Goal: Transaction & Acquisition: Purchase product/service

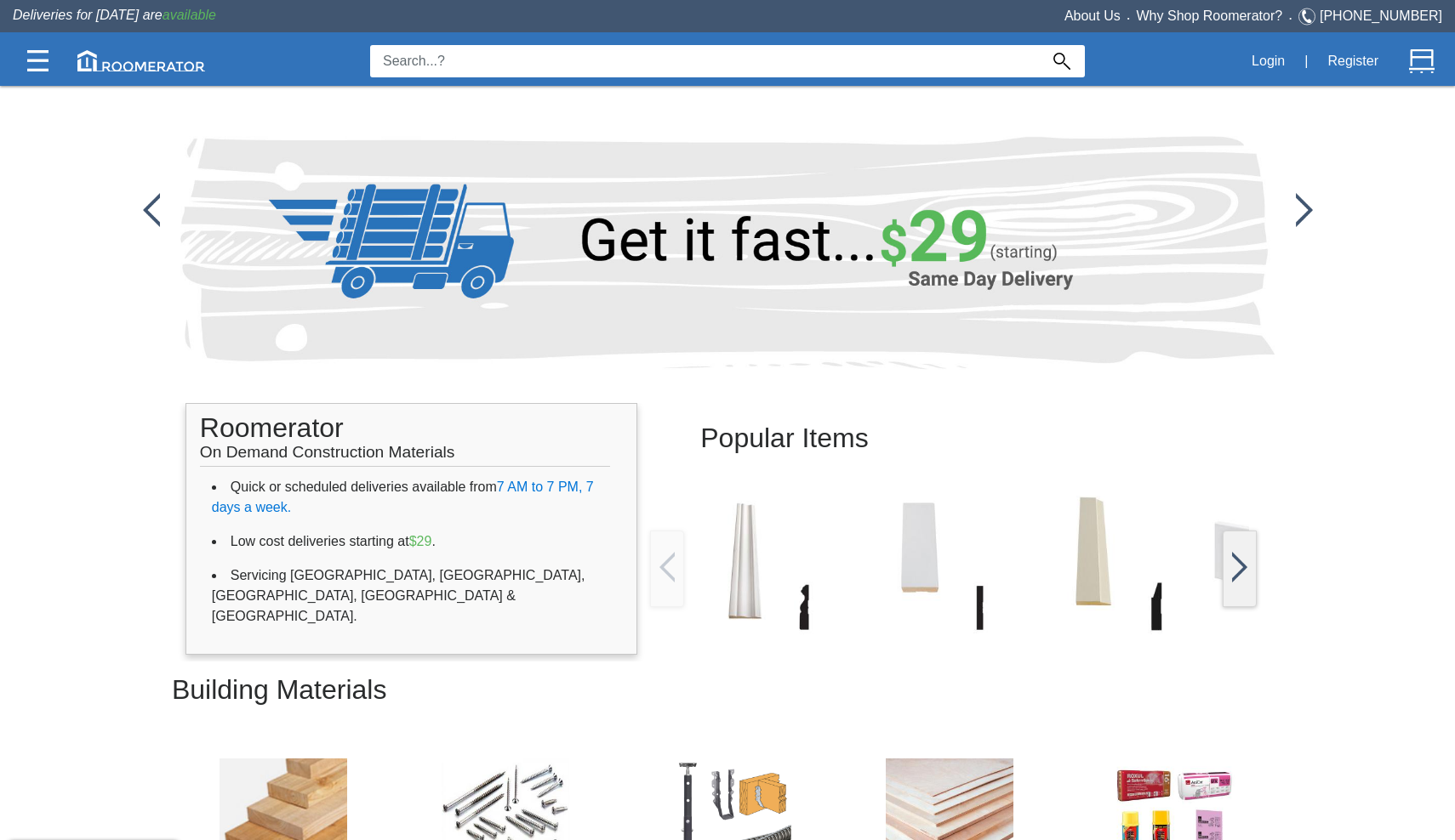
click at [455, 57] on input at bounding box center [705, 61] width 669 height 32
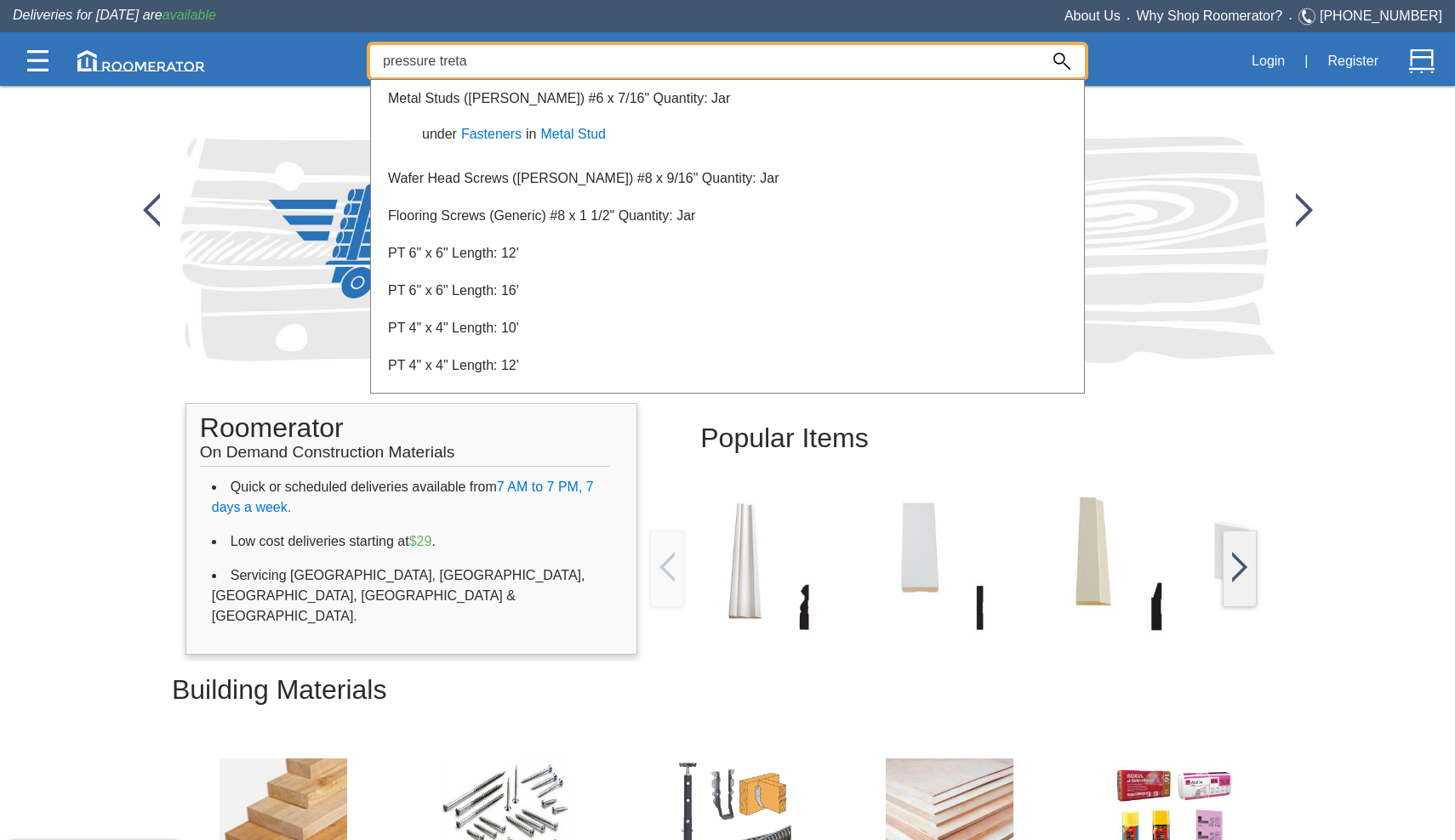
click at [455, 57] on input "pressure treta" at bounding box center [705, 61] width 669 height 32
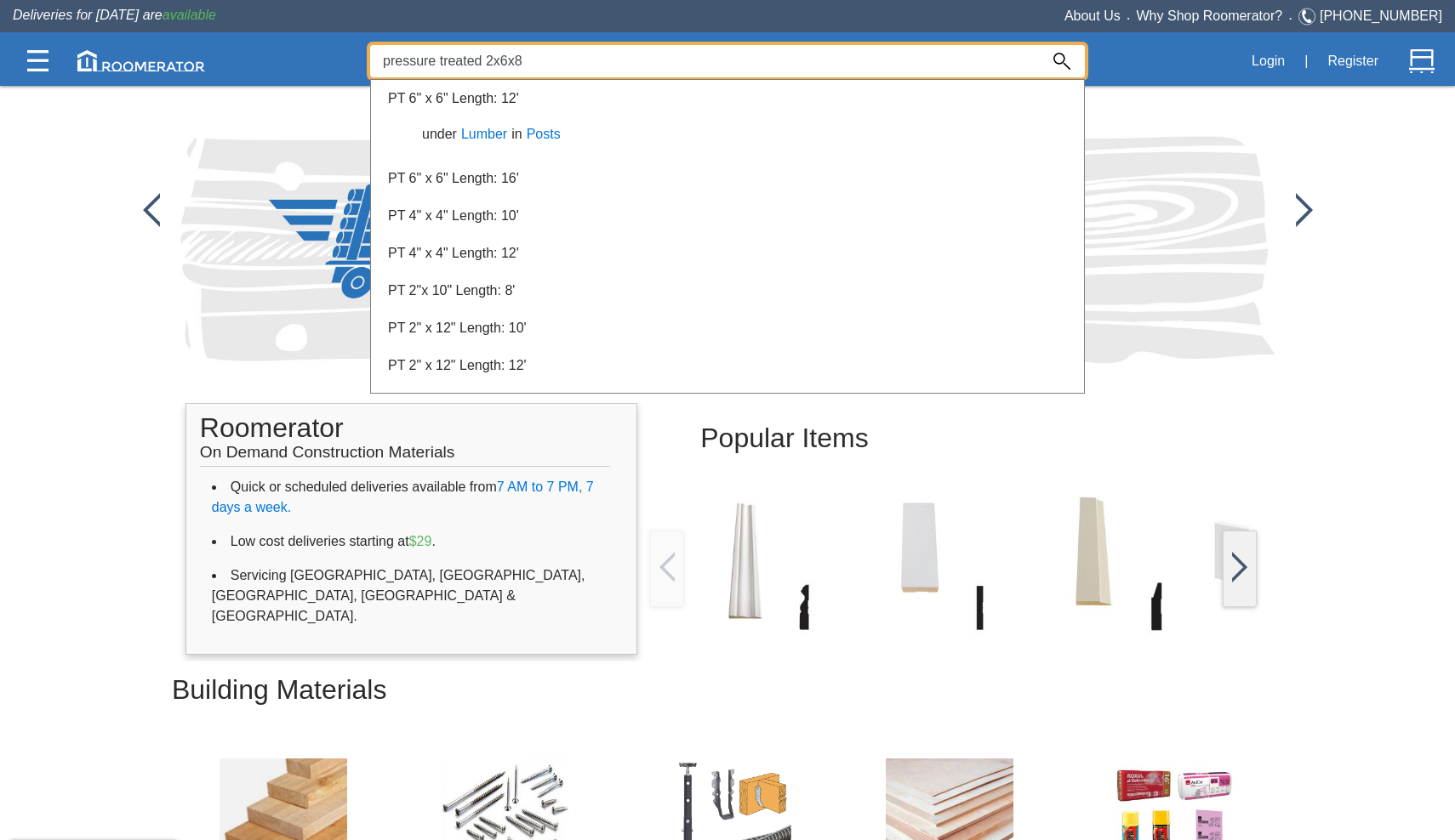
type input "pressure treated 2x6x8"
click at [445, 182] on link "PT 2" x 6" Length: 8'" at bounding box center [450, 179] width 123 height 15
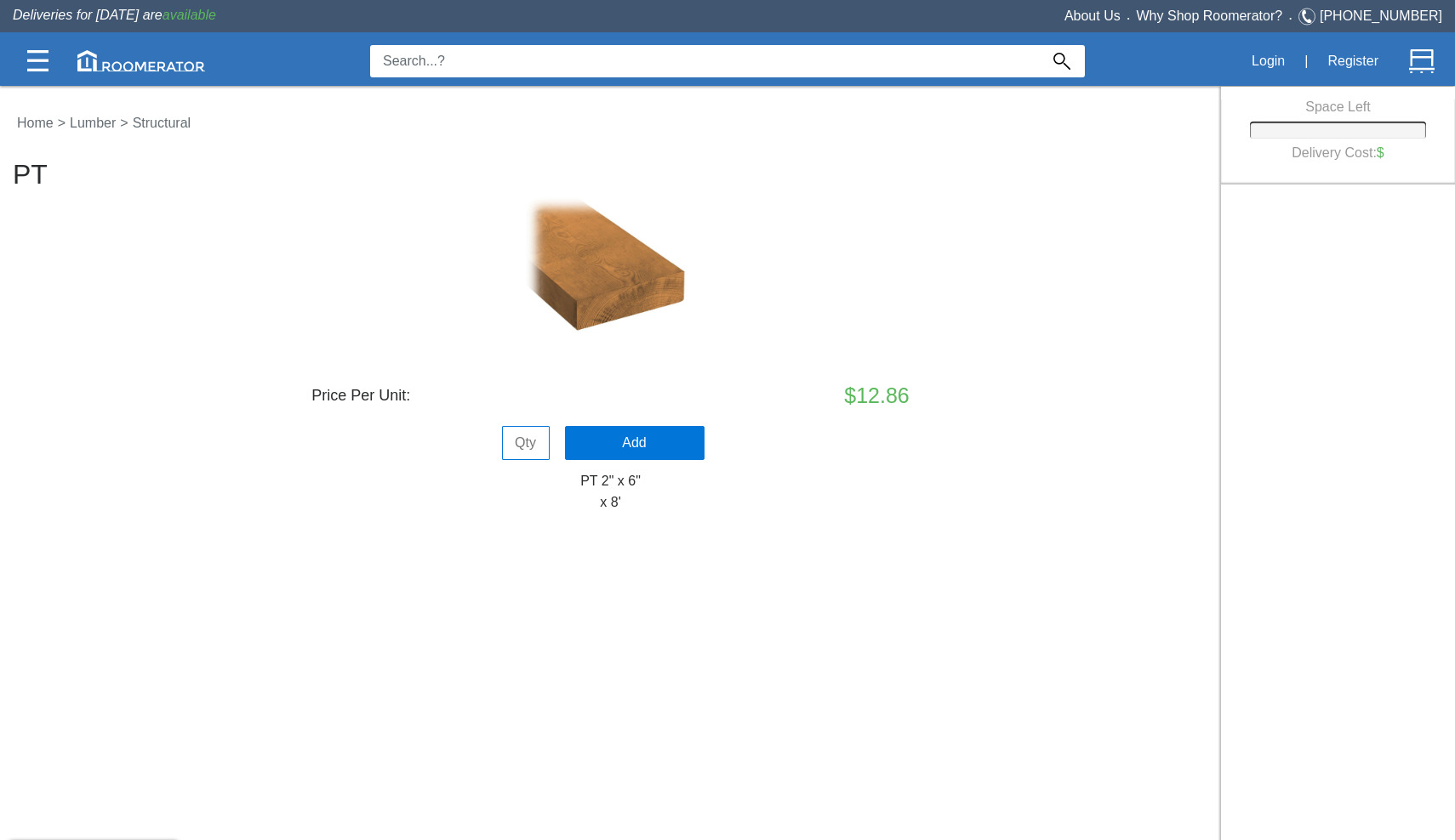
click at [522, 445] on input "tel" at bounding box center [526, 442] width 48 height 34
type input "6"
click at [566, 443] on button "Add" at bounding box center [634, 442] width 139 height 34
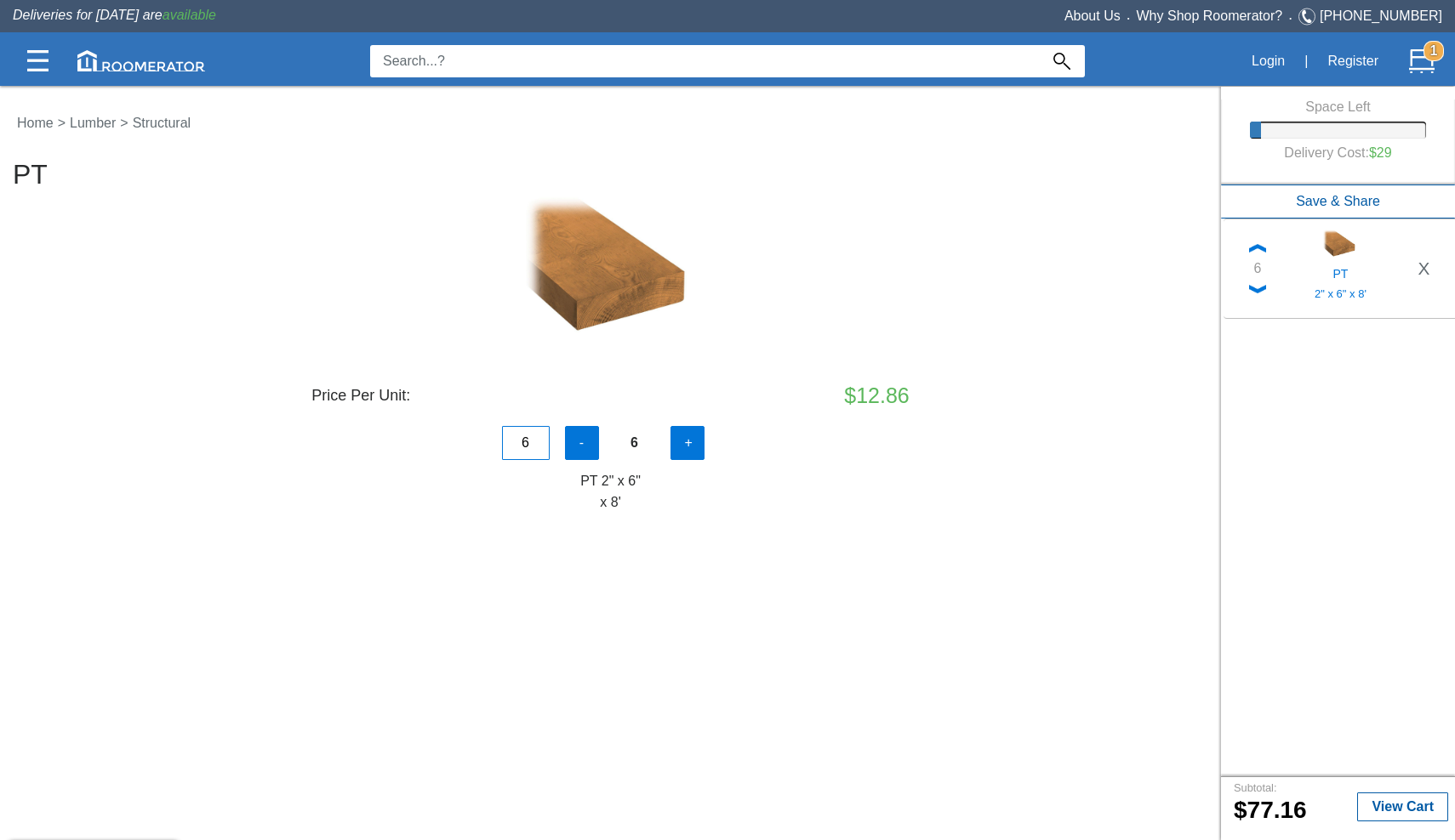
click at [451, 61] on input at bounding box center [705, 61] width 669 height 32
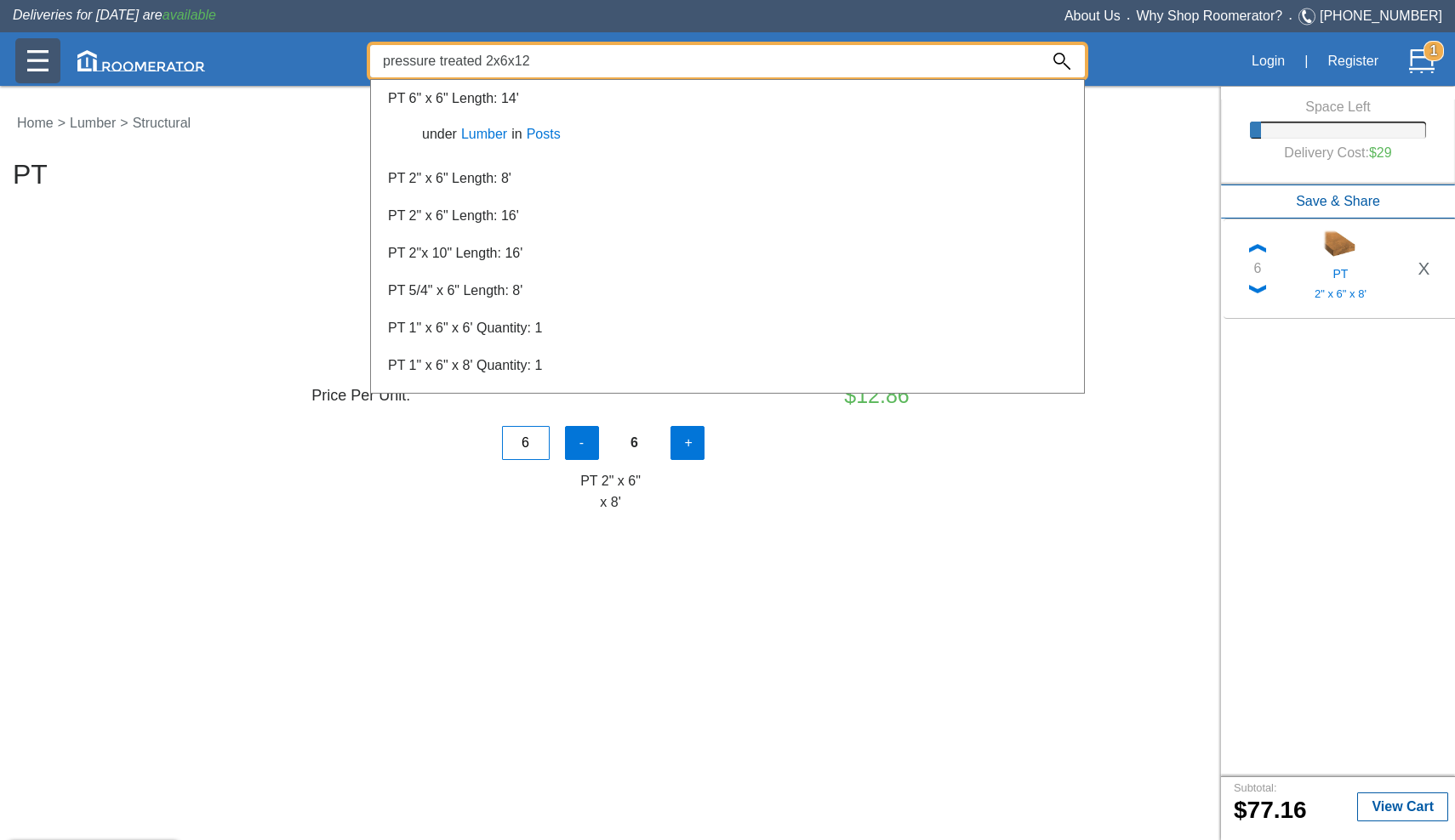
type input "pressure treated 2x6x12"
click at [39, 66] on img at bounding box center [38, 60] width 21 height 21
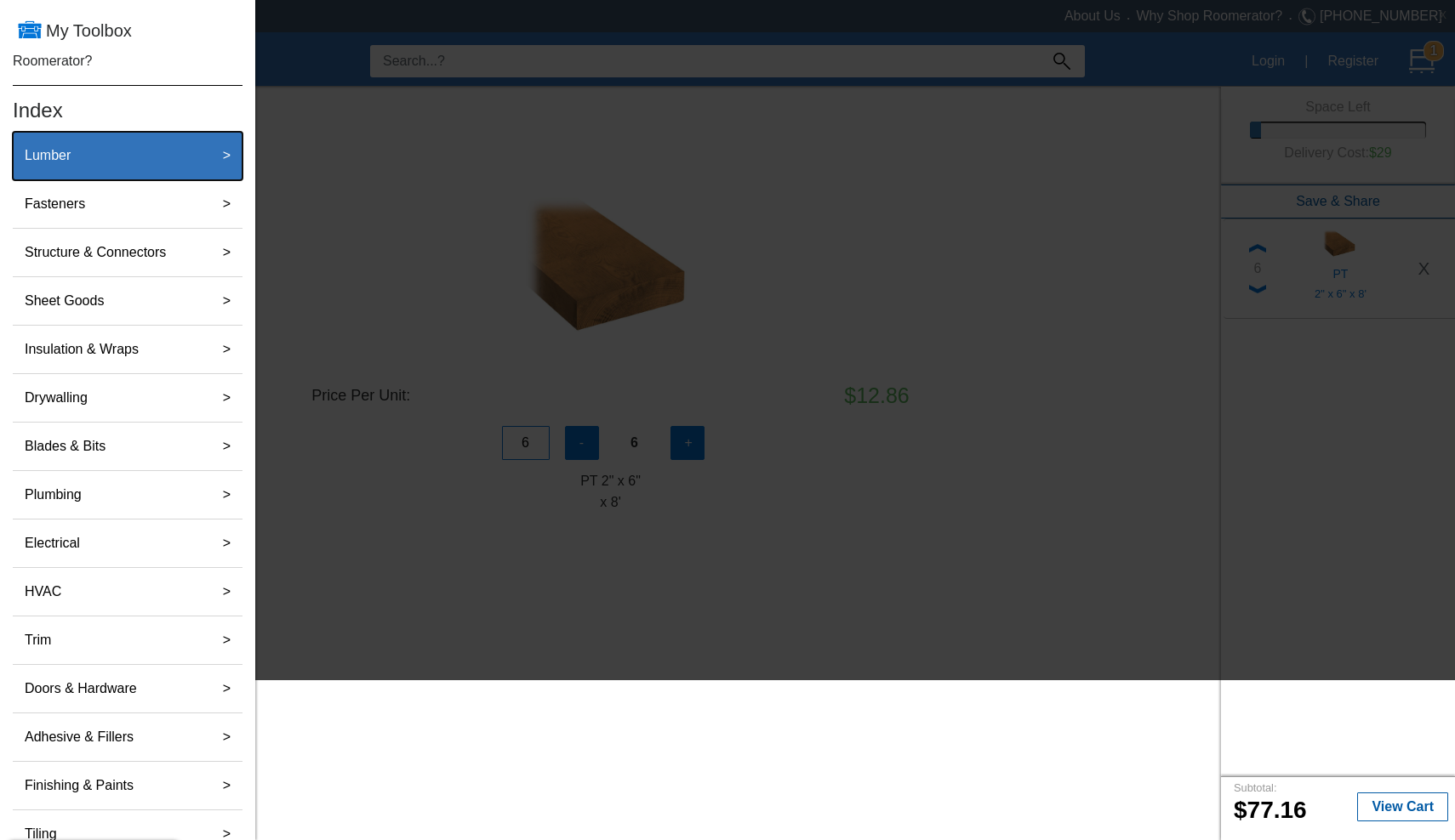
click at [77, 164] on div "Lumber" at bounding box center [109, 155] width 182 height 34
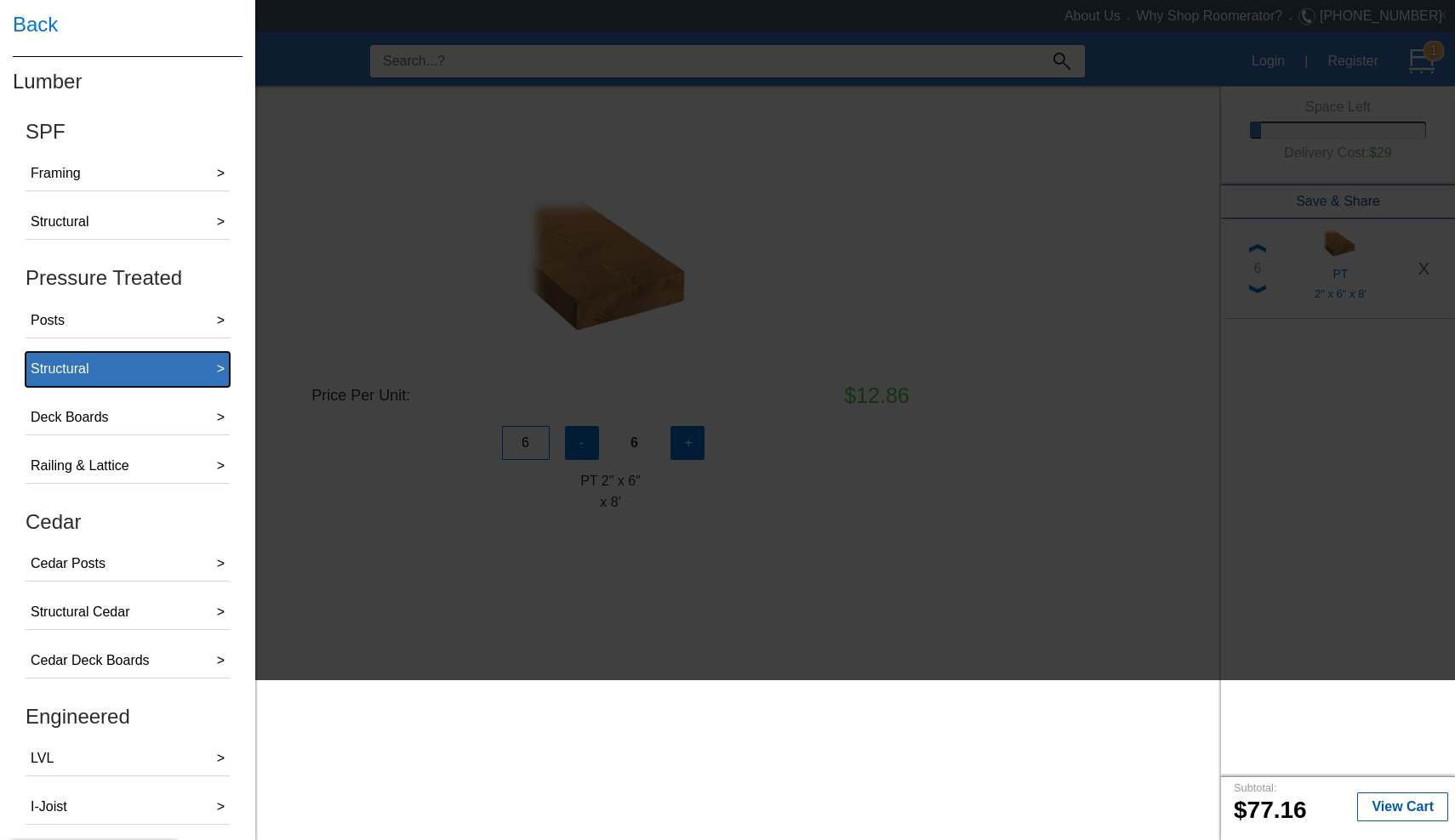
click at [142, 368] on button "Structural >" at bounding box center [128, 369] width 205 height 35
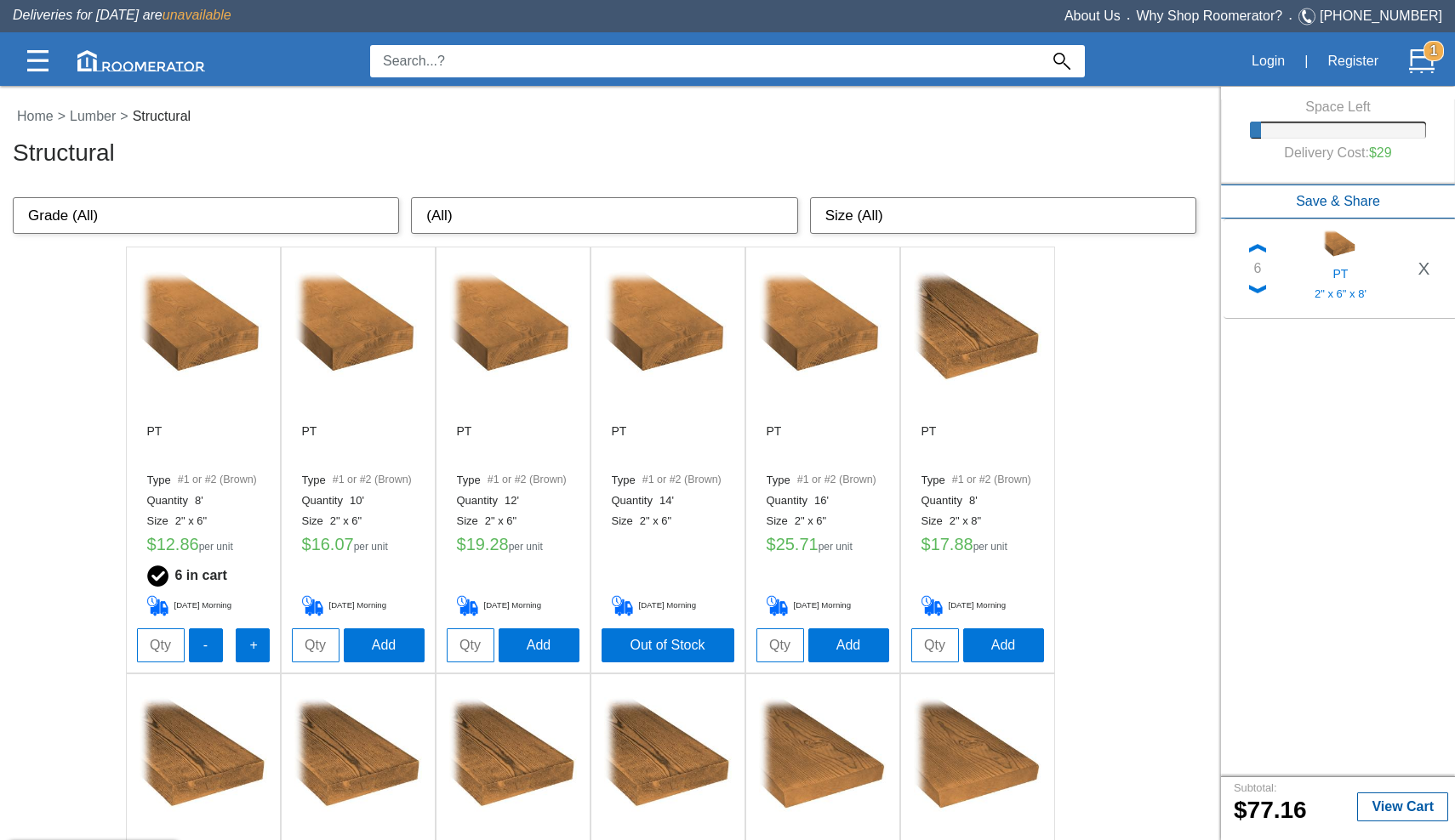
click at [482, 648] on input "tel" at bounding box center [471, 645] width 48 height 34
type input "13"
type input "`"
type input "13"
click at [552, 634] on button "Add" at bounding box center [539, 644] width 81 height 34
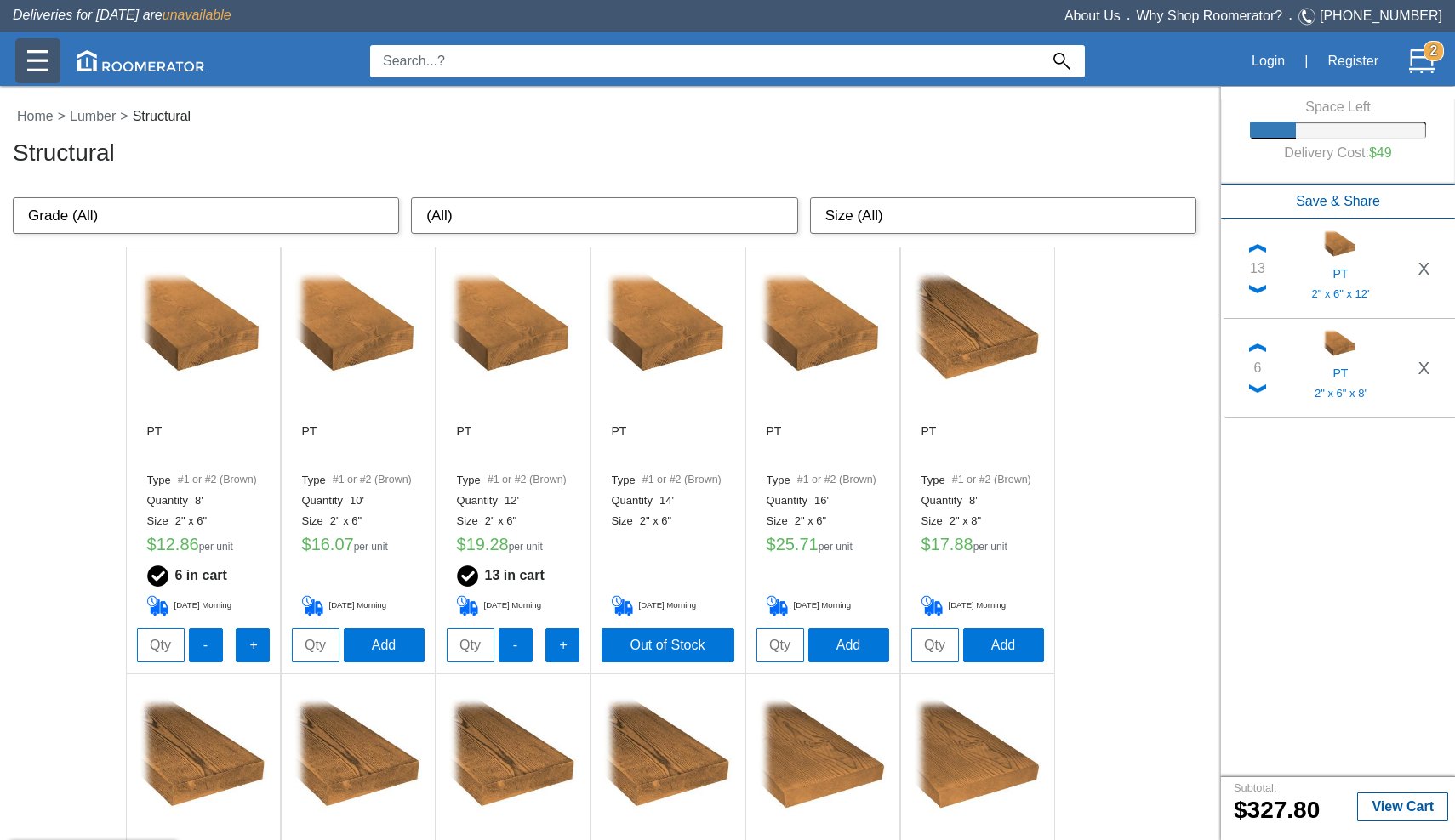
click at [29, 64] on img at bounding box center [38, 60] width 21 height 21
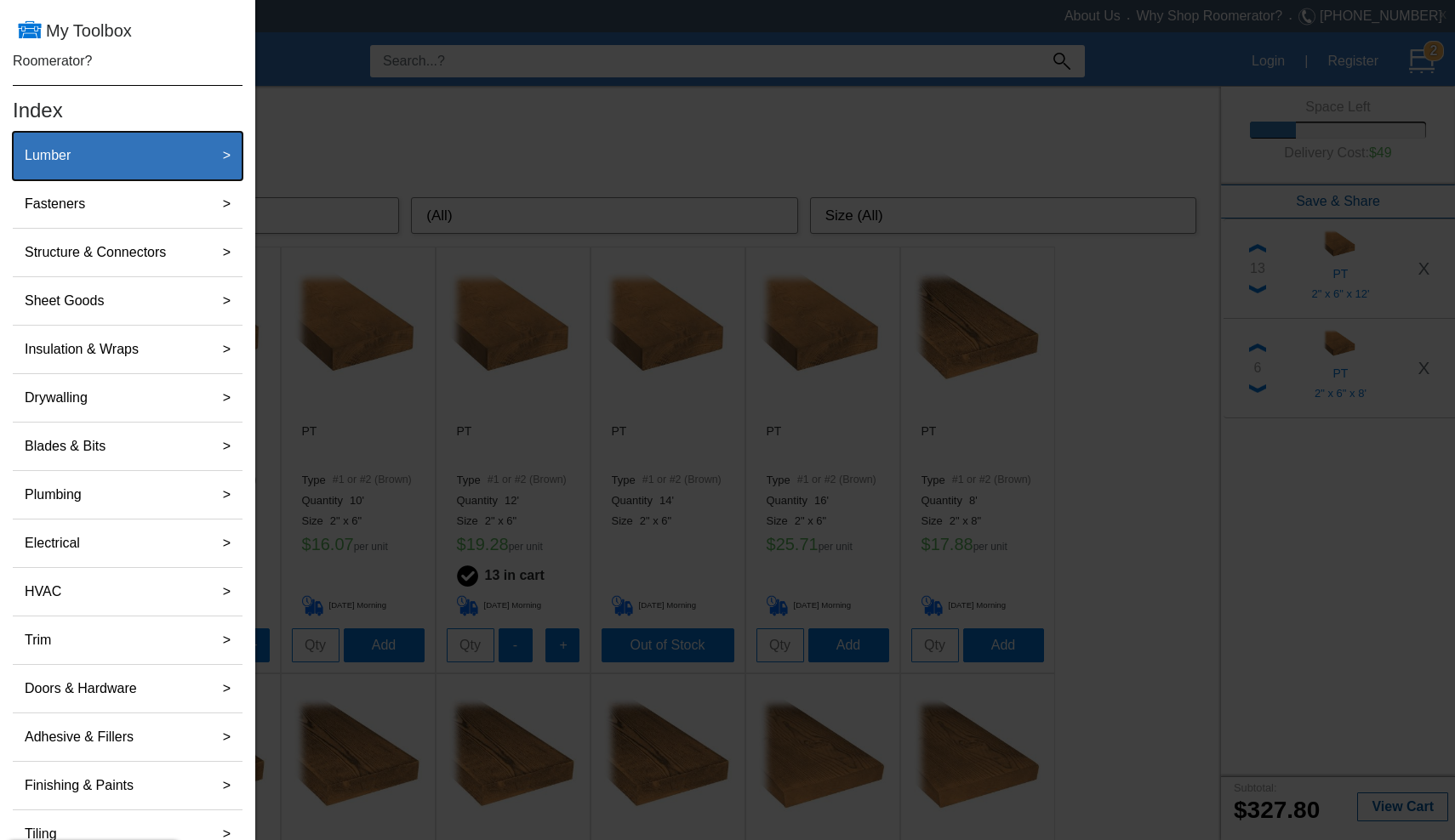
click at [68, 165] on label "Lumber" at bounding box center [47, 155] width 60 height 34
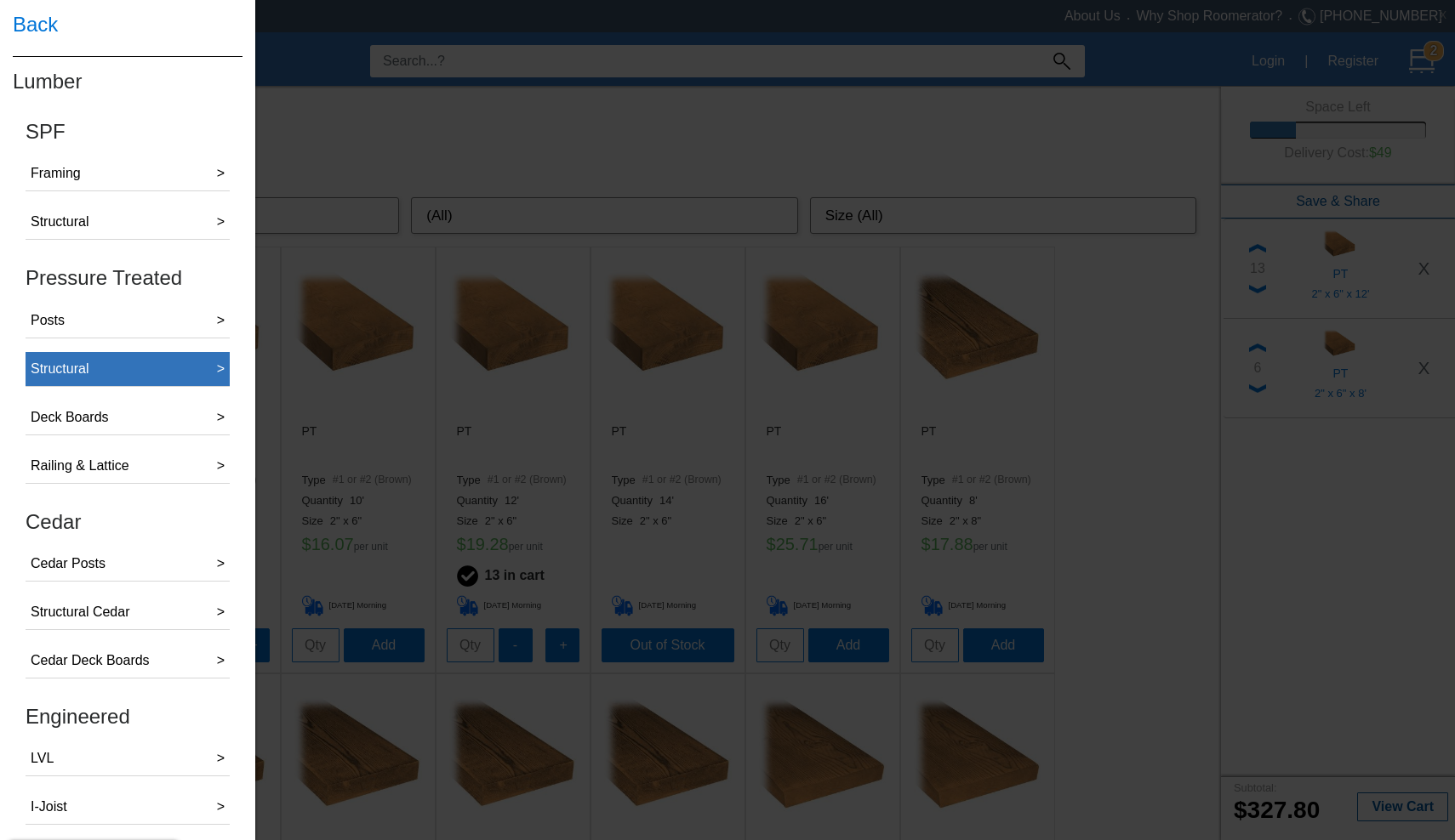
scroll to position [36, 0]
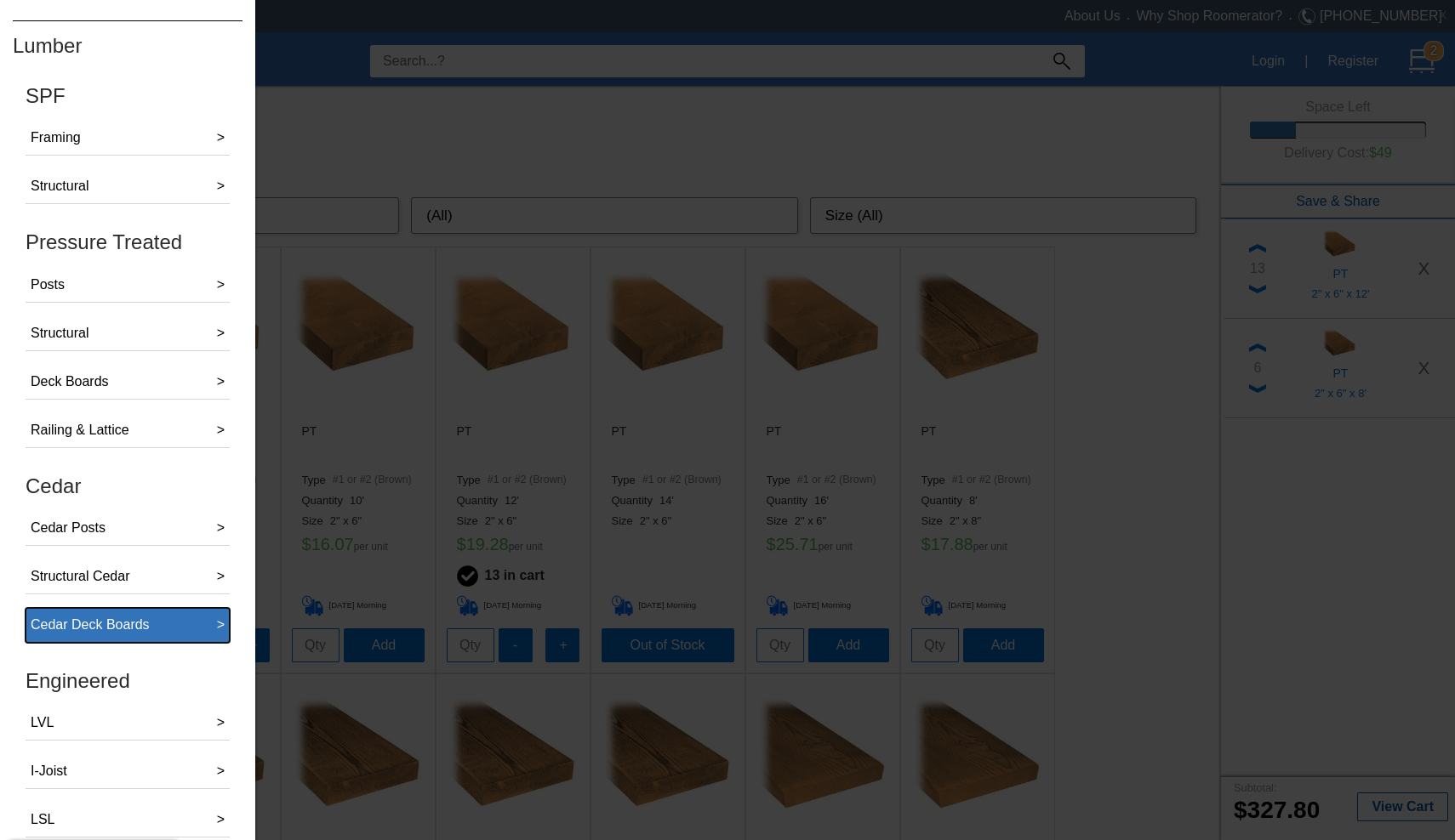
click at [68, 616] on div "Cedar Deck Boards" at bounding box center [89, 624] width 119 height 20
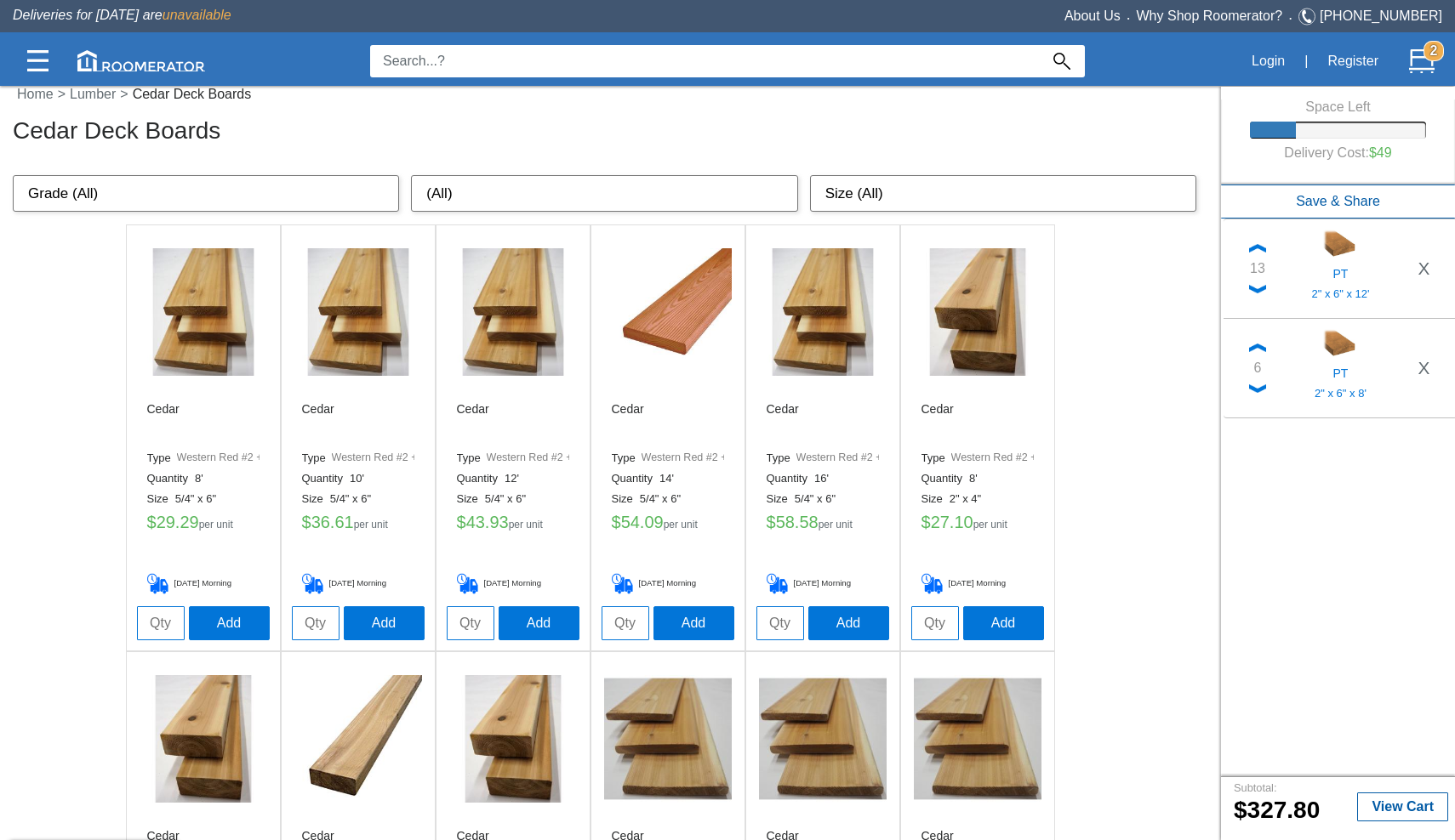
scroll to position [20, 0]
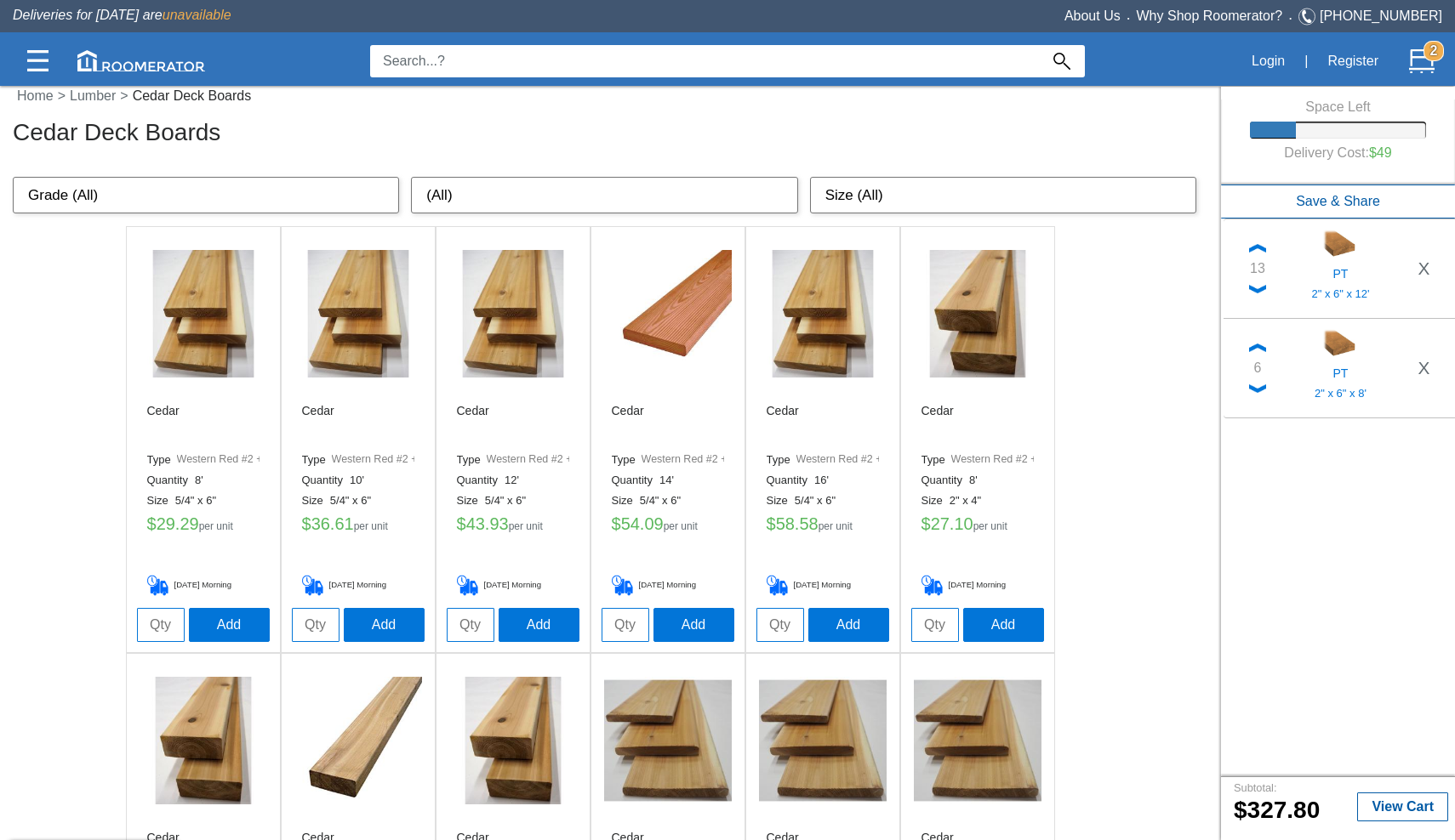
click at [162, 624] on input "tel" at bounding box center [161, 624] width 48 height 34
type input "`"
type input "11"
click at [215, 625] on button "Add" at bounding box center [229, 624] width 81 height 34
click at [306, 624] on input "tel" at bounding box center [316, 624] width 48 height 34
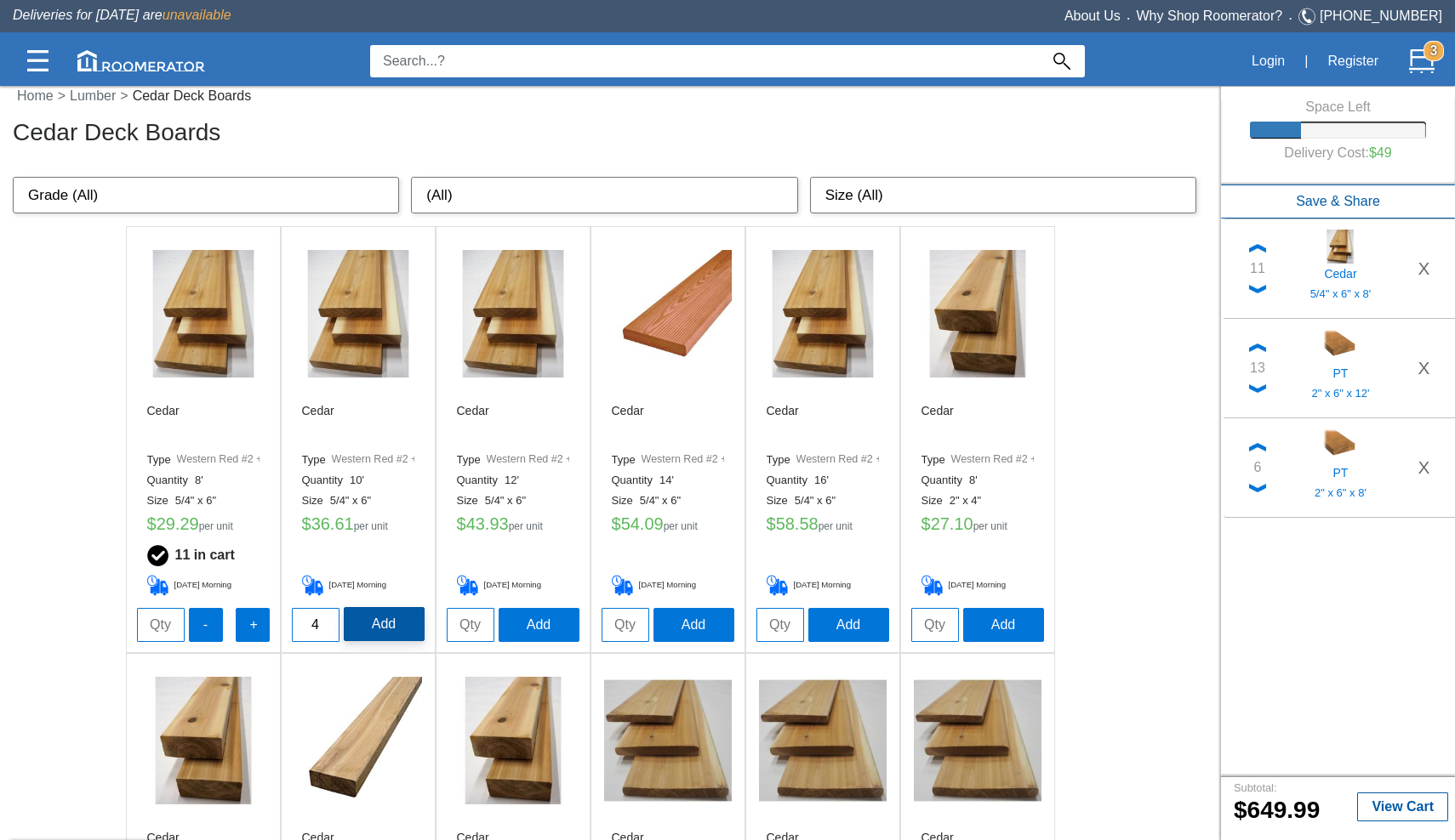
type input "4"
click at [370, 623] on button "Add" at bounding box center [384, 624] width 81 height 34
click at [471, 617] on input "tel" at bounding box center [471, 624] width 48 height 34
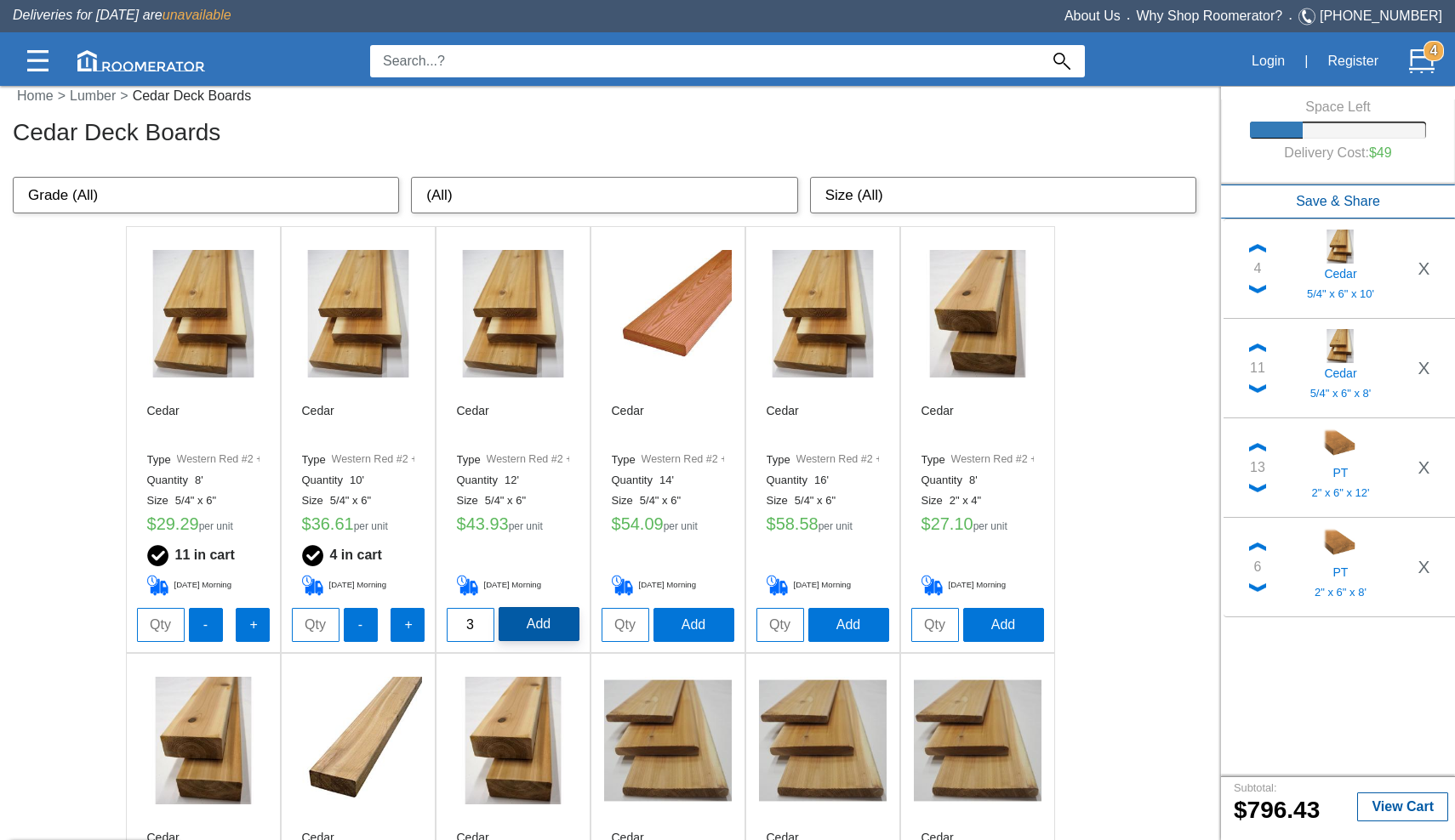
type input "3"
click at [536, 620] on button "Add" at bounding box center [539, 624] width 81 height 34
click at [1419, 671] on button "X" at bounding box center [1424, 665] width 33 height 28
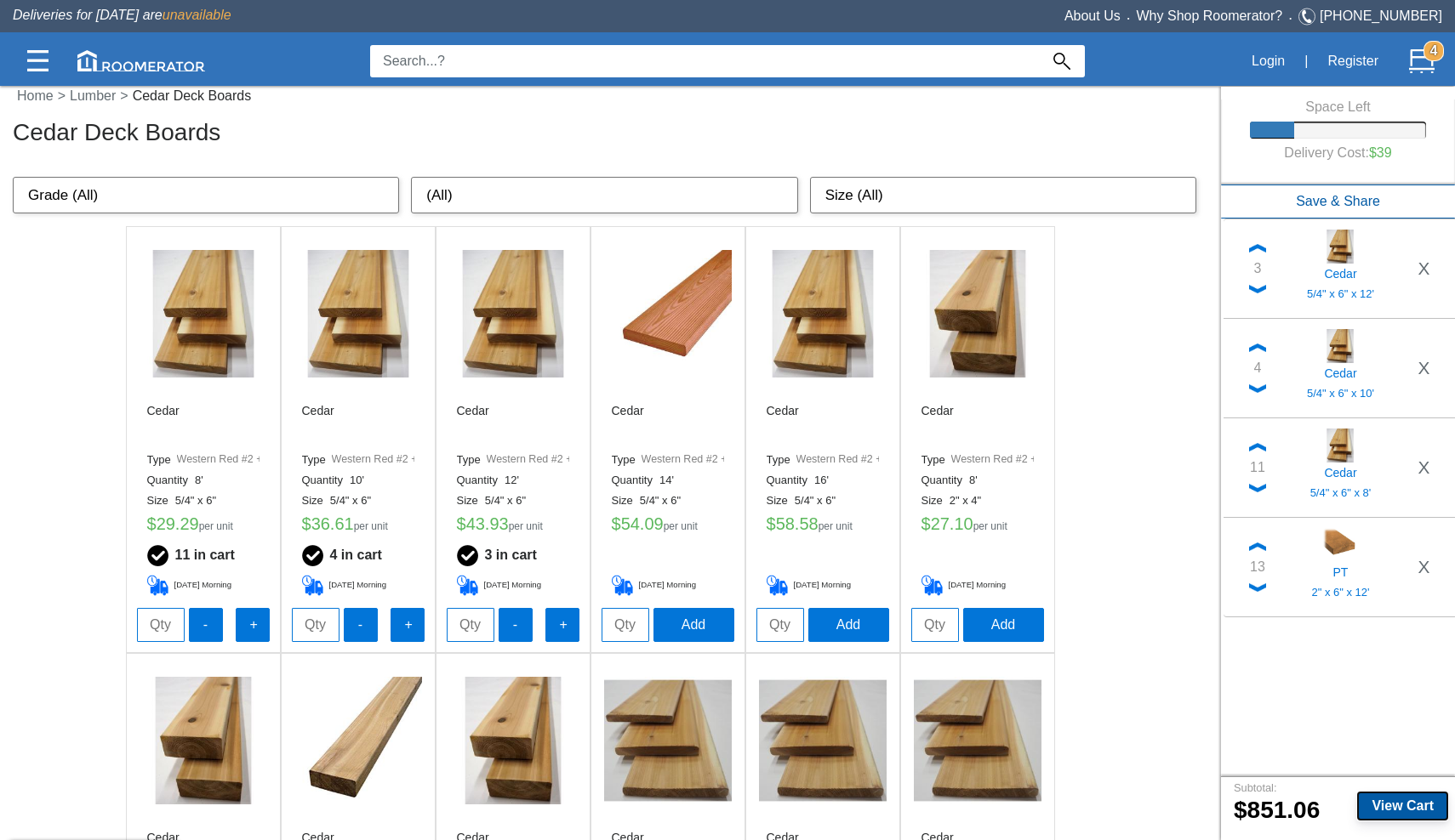
click at [1395, 803] on b "View Cart" at bounding box center [1402, 806] width 62 height 15
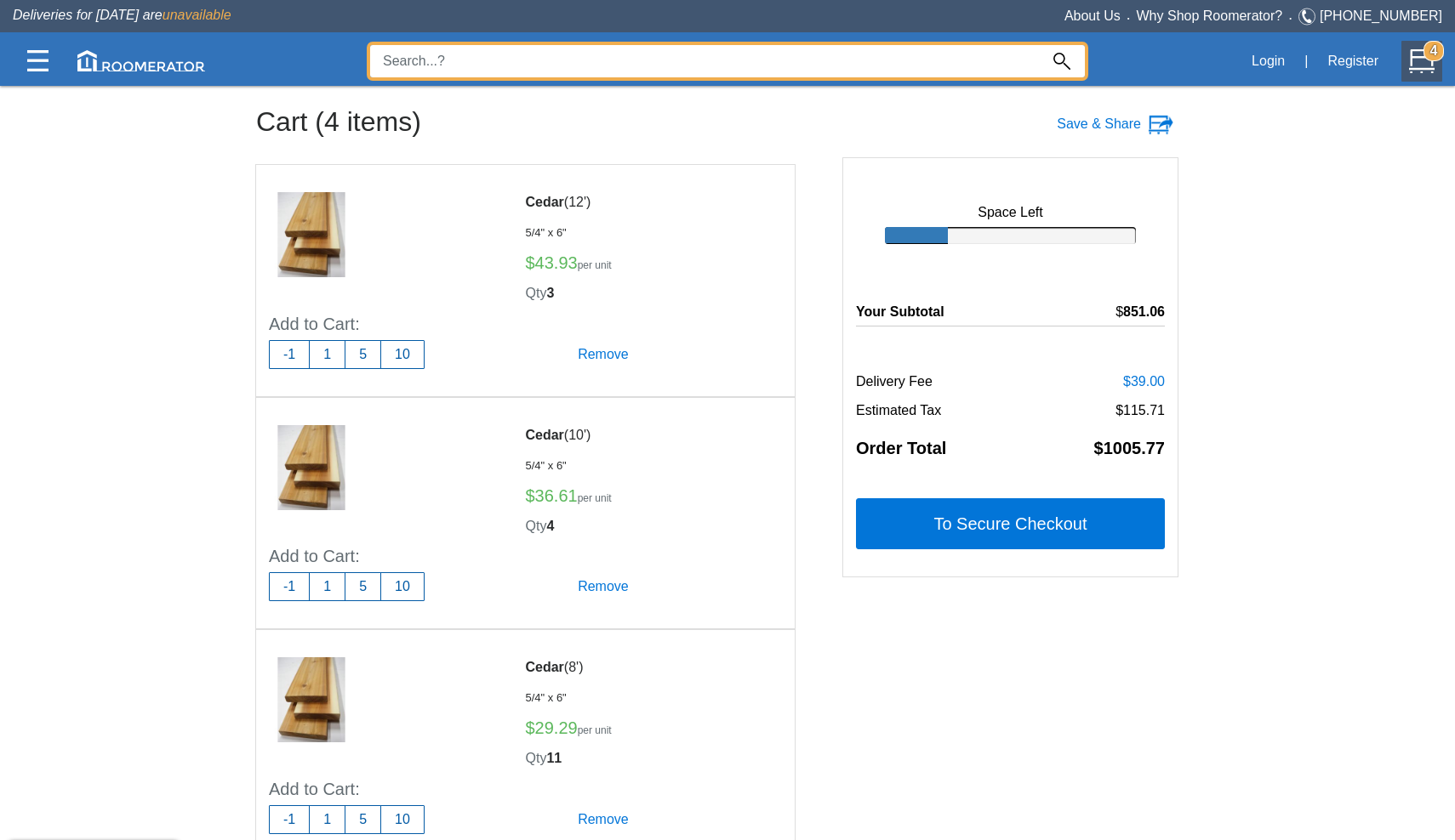
click at [432, 63] on input at bounding box center [705, 61] width 669 height 32
type input "camo"
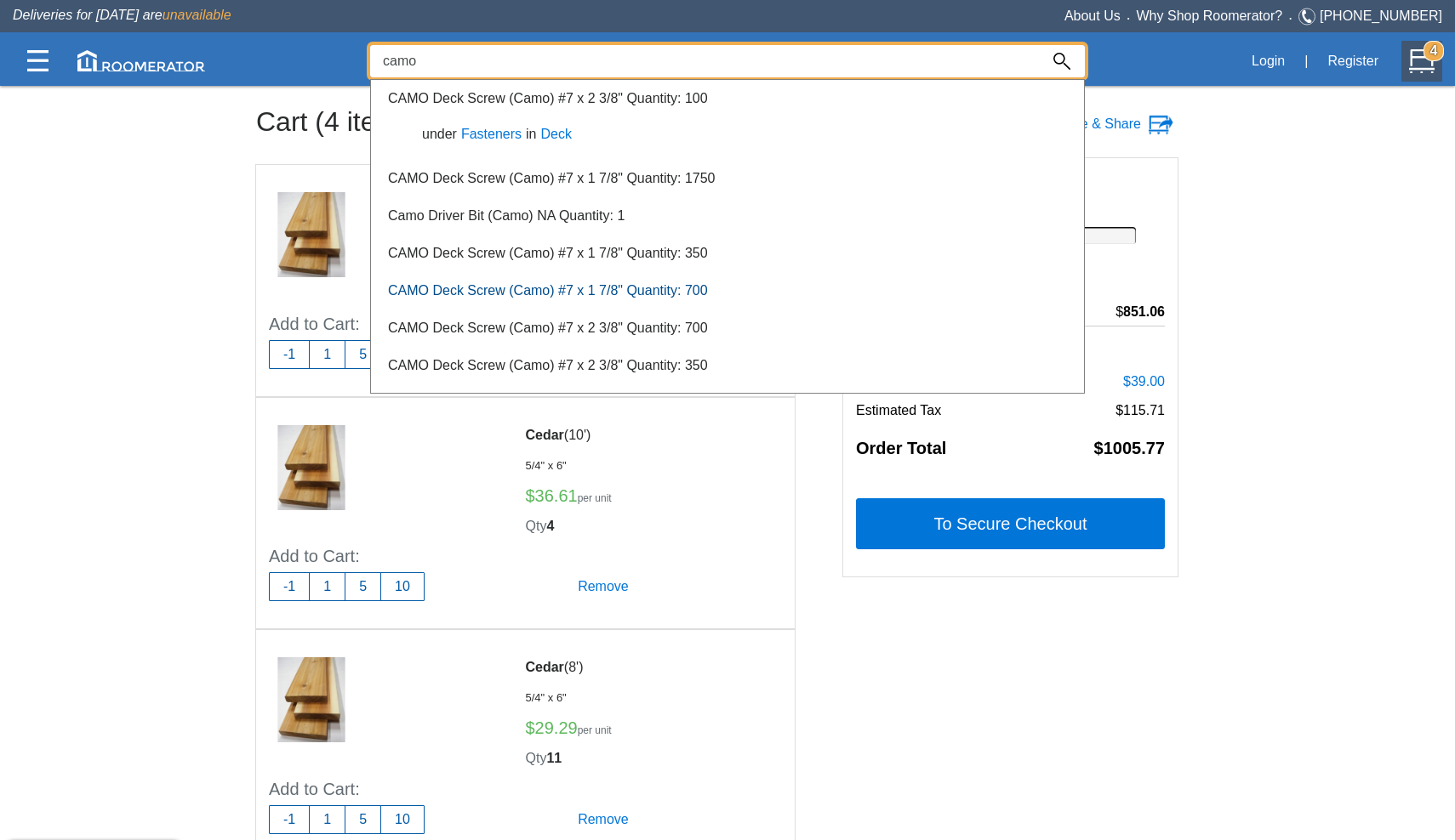
click at [490, 285] on link "CAMO Deck Screw (Camo) #7 x 1 7/8" Quantity: 700" at bounding box center [547, 290] width 320 height 15
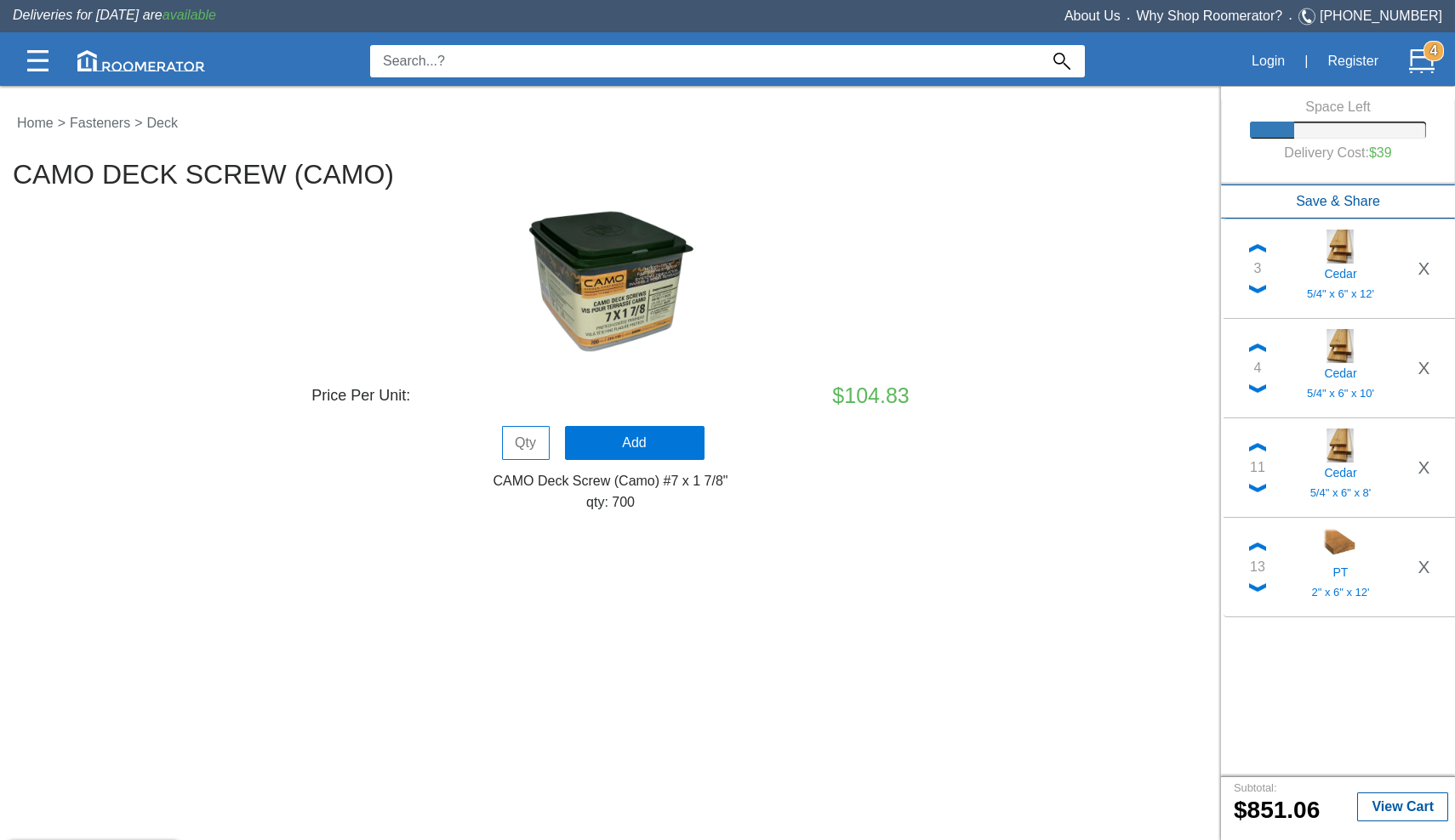
click at [479, 67] on input at bounding box center [705, 61] width 669 height 32
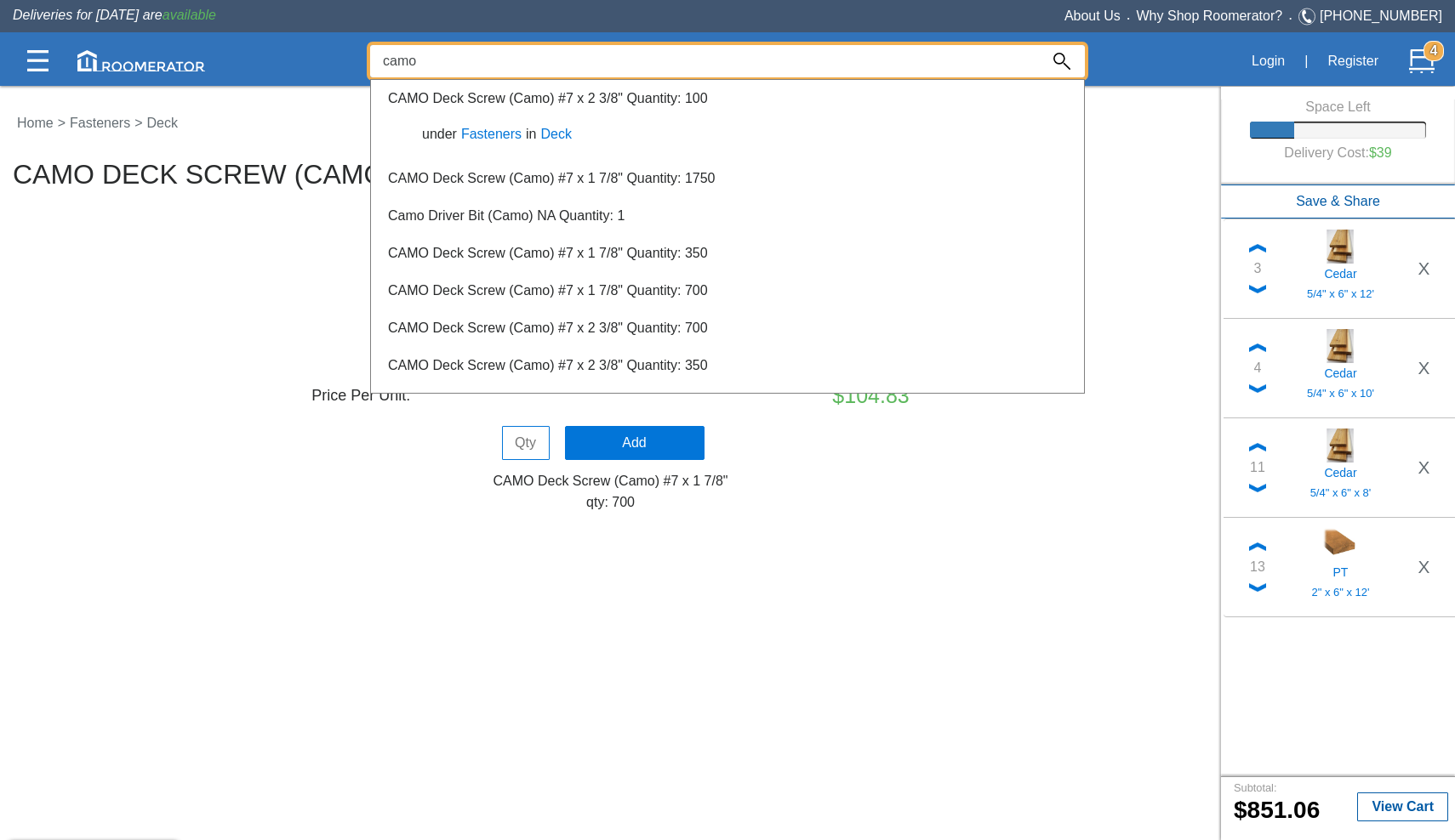
type input "camo"
click at [115, 346] on div at bounding box center [727, 462] width 1455 height 755
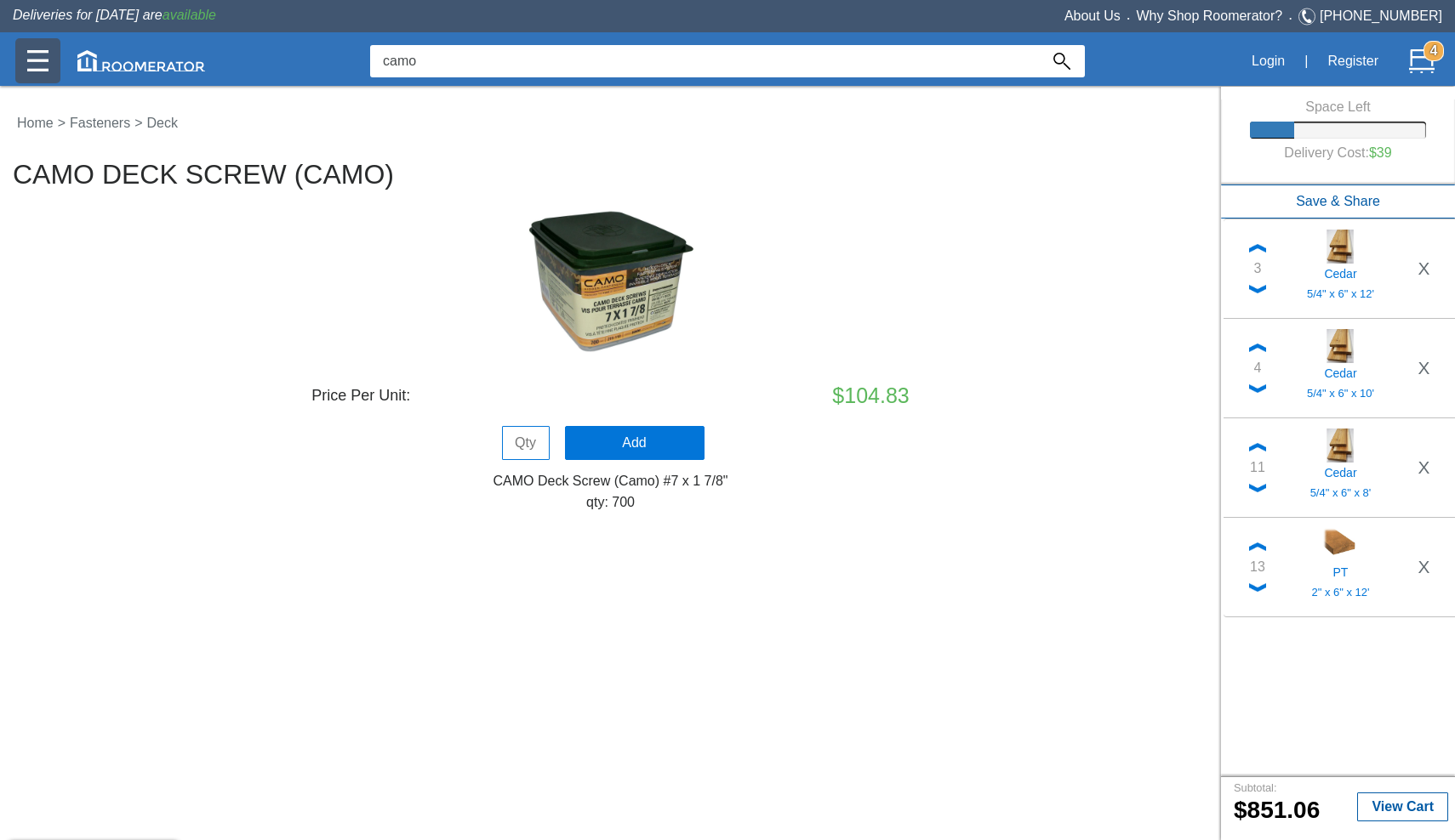
click at [44, 64] on img at bounding box center [38, 60] width 21 height 21
